Goal: Task Accomplishment & Management: Use online tool/utility

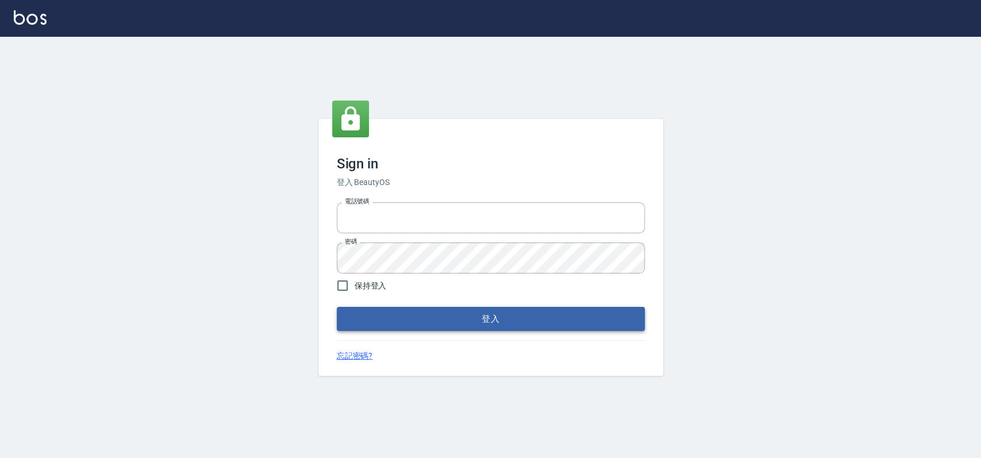
type input "033323173"
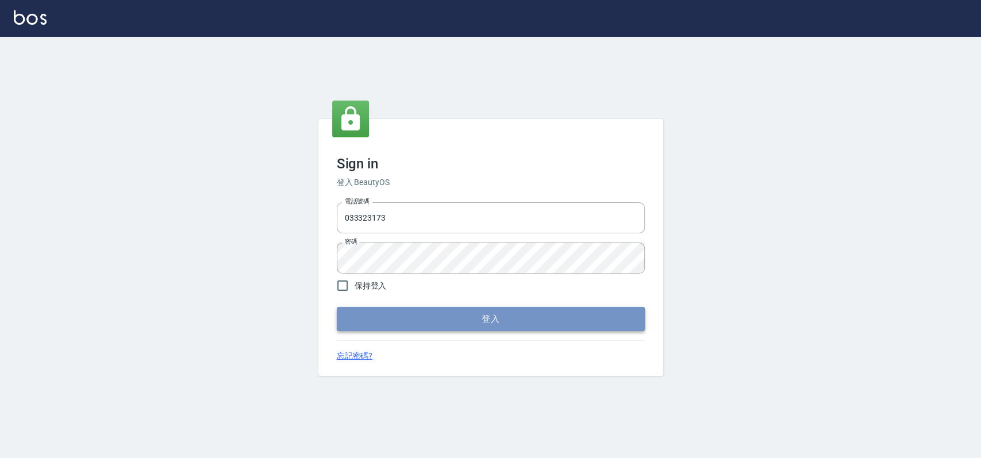
click at [380, 315] on button "登入" at bounding box center [491, 319] width 308 height 24
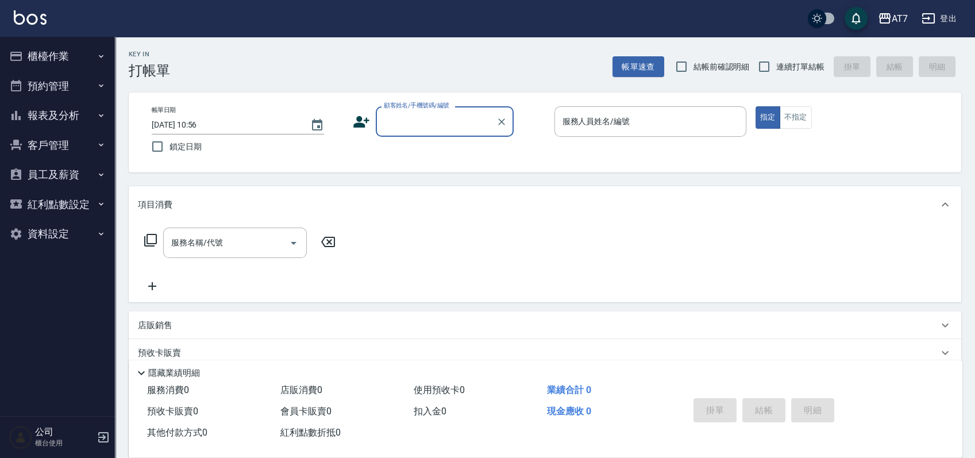
click at [68, 49] on button "櫃檯作業" at bounding box center [58, 56] width 106 height 30
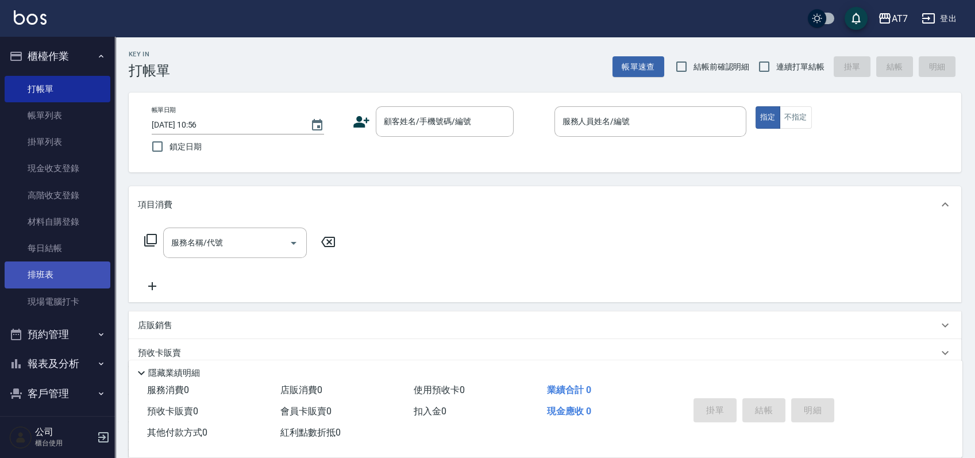
click at [36, 269] on link "排班表" at bounding box center [58, 274] width 106 height 26
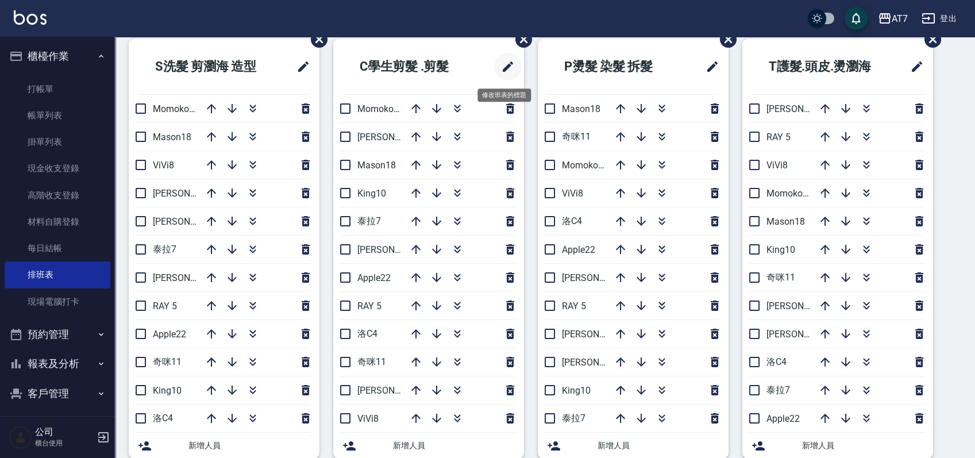
scroll to position [76, 0]
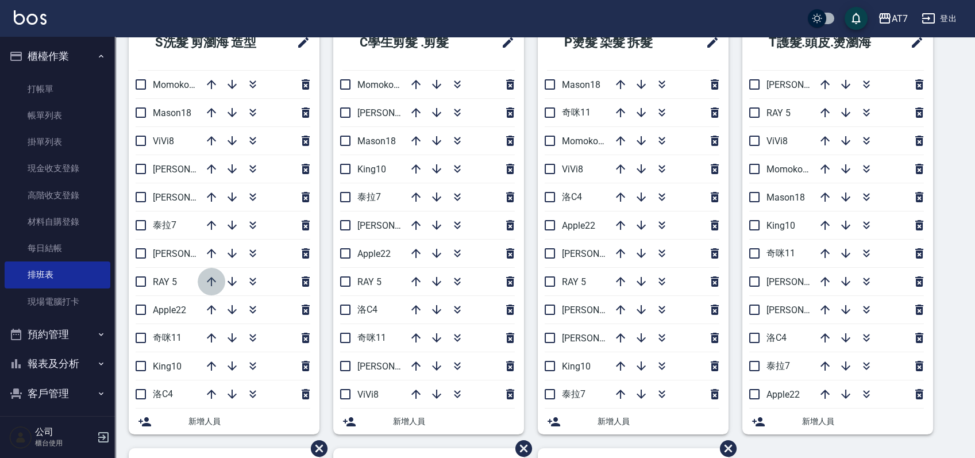
click at [211, 277] on icon "button" at bounding box center [211, 281] width 9 height 9
click at [213, 250] on icon "button" at bounding box center [211, 253] width 9 height 9
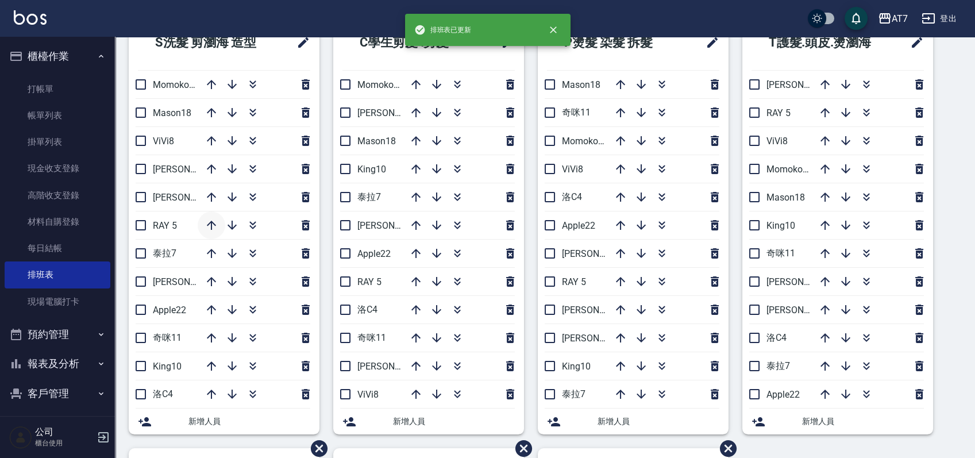
click at [211, 220] on icon "button" at bounding box center [211, 225] width 14 height 14
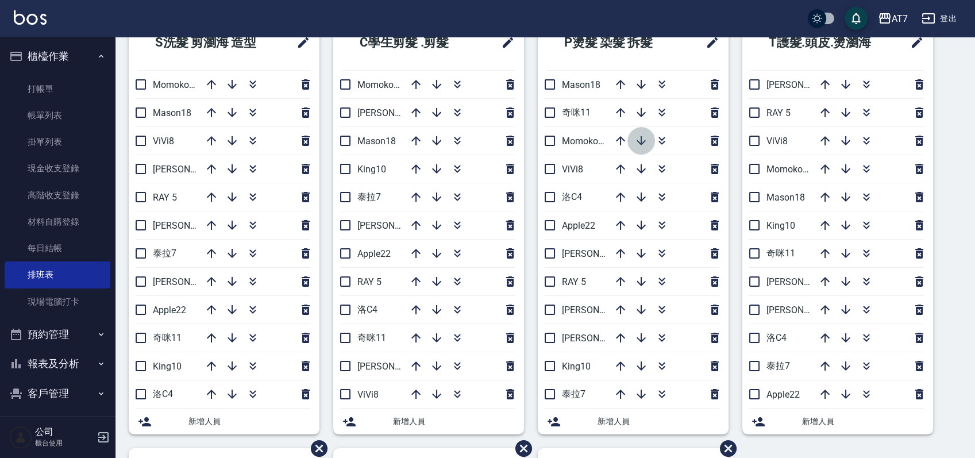
click at [638, 137] on icon "button" at bounding box center [641, 141] width 14 height 14
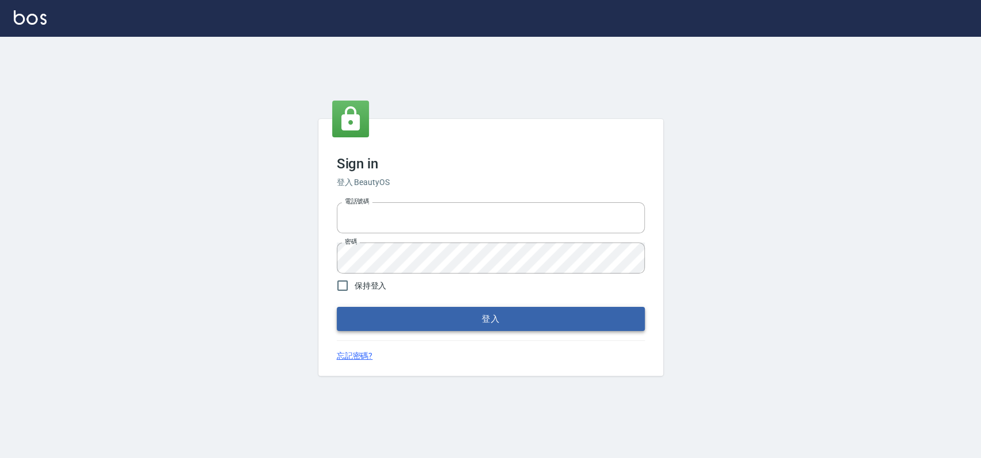
type input "033323173"
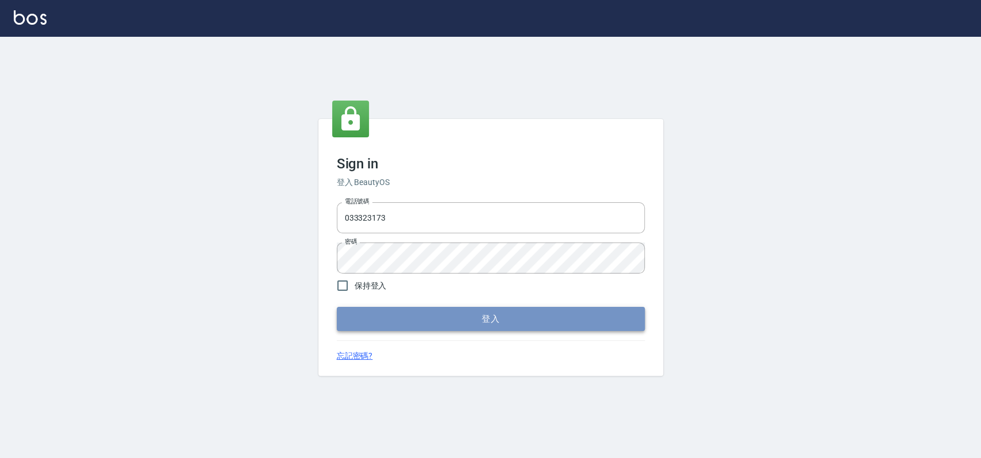
click at [403, 325] on button "登入" at bounding box center [491, 319] width 308 height 24
